Goal: Find contact information: Find contact information

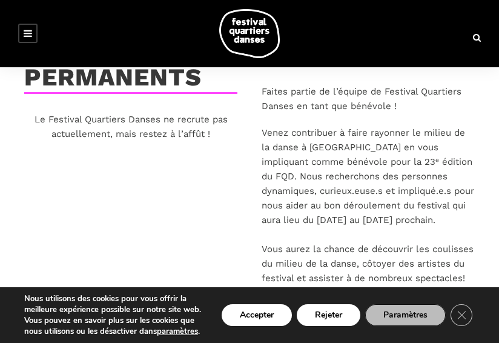
scroll to position [261, 0]
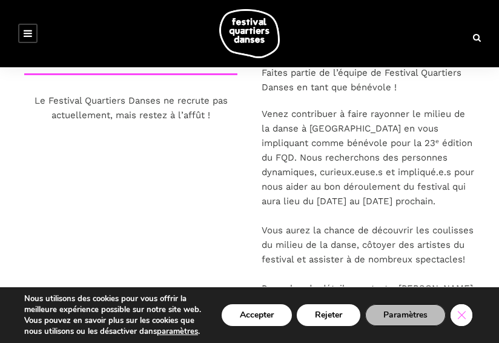
click at [457, 313] on icon "Close GDPR Cookie Banner" at bounding box center [462, 314] width 22 height 18
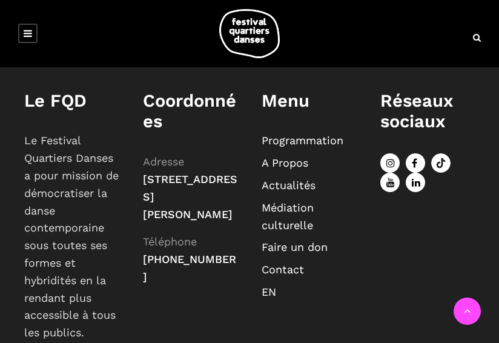
scroll to position [666, 0]
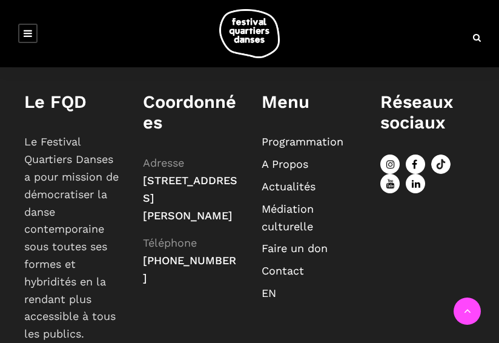
click at [295, 161] on link "A Propos" at bounding box center [285, 164] width 47 height 13
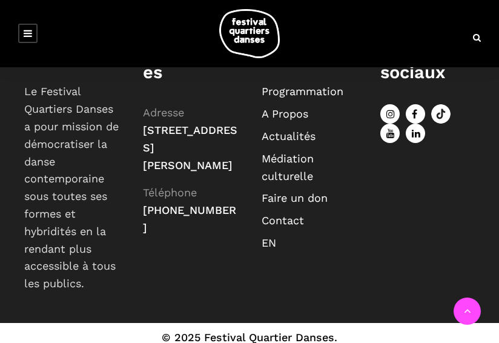
scroll to position [726, 0]
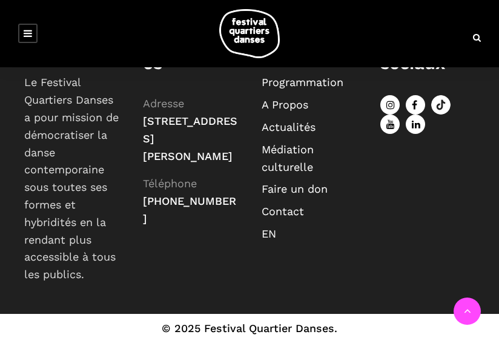
drag, startPoint x: 135, startPoint y: 119, endPoint x: 244, endPoint y: 191, distance: 130.2
click at [244, 191] on div "Coordonnées Adresse 75, Square Sir-Georges-Étienne-Cartier, Montréal (Québec) H…" at bounding box center [190, 132] width 119 height 201
copy span "[STREET_ADDRESS][PERSON_NAME]"
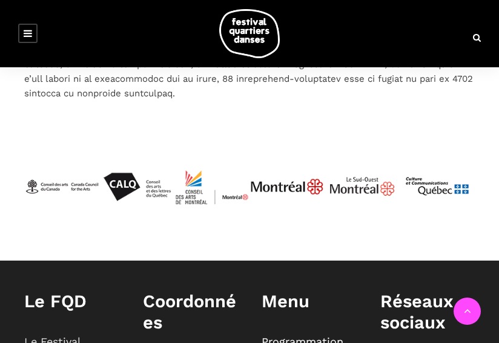
scroll to position [4584, 0]
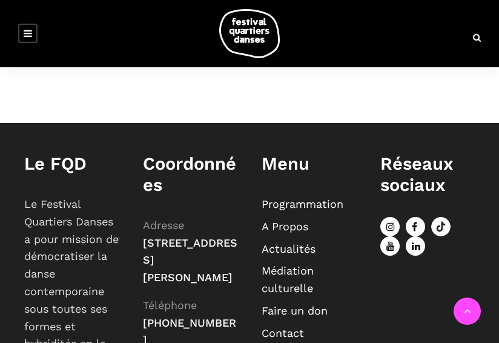
click at [293, 304] on link "Faire un don" at bounding box center [295, 310] width 66 height 13
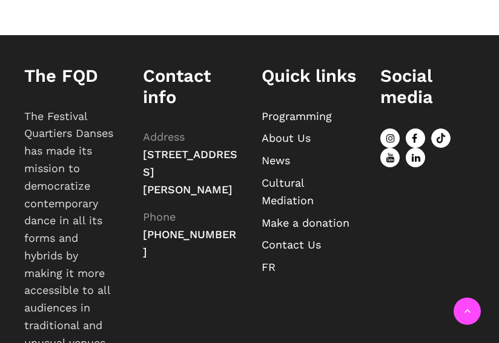
scroll to position [1967, 0]
